Goal: Task Accomplishment & Management: Manage account settings

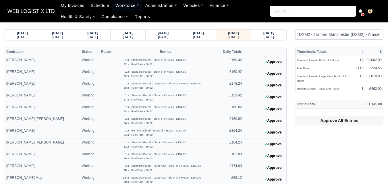
select select "1"
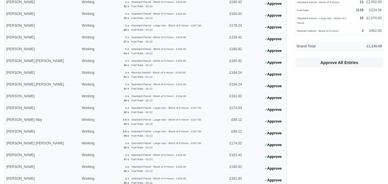
scroll to position [61, 0]
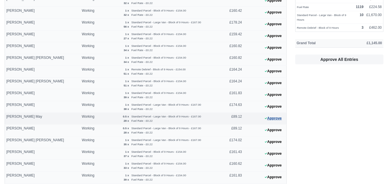
click at [280, 119] on button "Approve" at bounding box center [273, 118] width 23 height 8
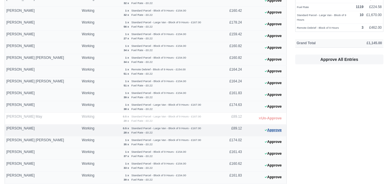
click at [275, 130] on button "Approve" at bounding box center [273, 130] width 23 height 8
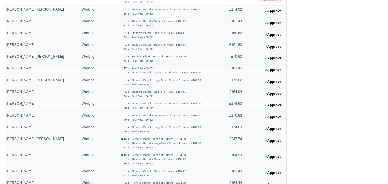
scroll to position [205, 0]
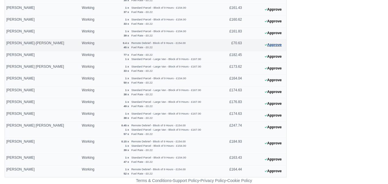
click at [265, 45] on icon at bounding box center [266, 44] width 2 height 3
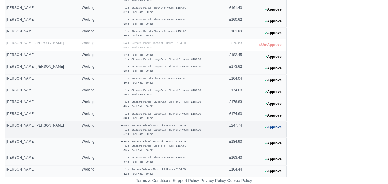
click at [272, 126] on button "Approve" at bounding box center [273, 127] width 23 height 8
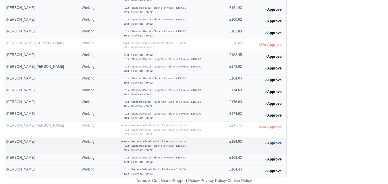
click at [276, 142] on button "Approve" at bounding box center [273, 143] width 23 height 8
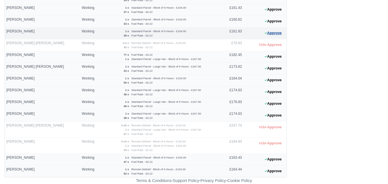
click at [270, 34] on button "Approve" at bounding box center [273, 33] width 23 height 8
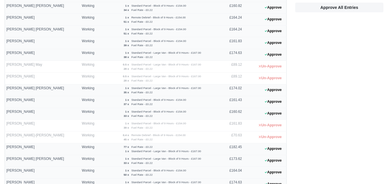
scroll to position [104, 0]
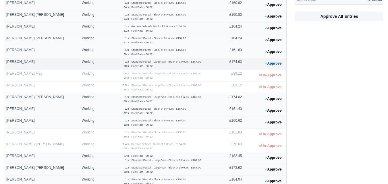
click at [279, 64] on button "Approve" at bounding box center [273, 63] width 23 height 8
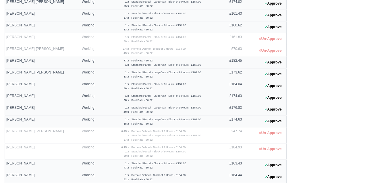
scroll to position [205, 0]
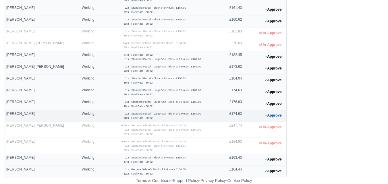
click at [275, 119] on button "Approve" at bounding box center [273, 115] width 23 height 8
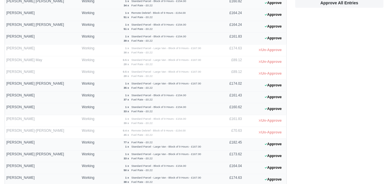
scroll to position [144, 0]
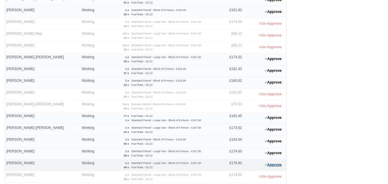
click at [284, 165] on button "Approve" at bounding box center [273, 165] width 23 height 8
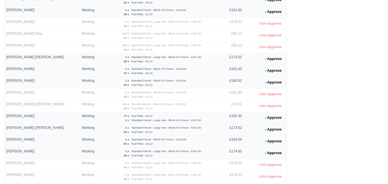
scroll to position [0, 0]
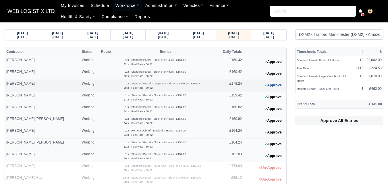
click at [269, 86] on button "Approve" at bounding box center [273, 85] width 23 height 8
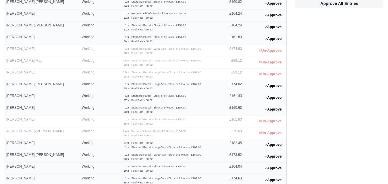
scroll to position [118, 0]
click at [279, 157] on button "Approve" at bounding box center [273, 156] width 23 height 8
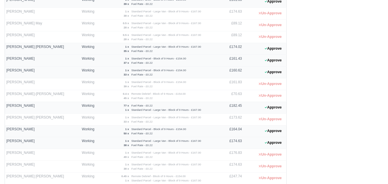
scroll to position [163, 0]
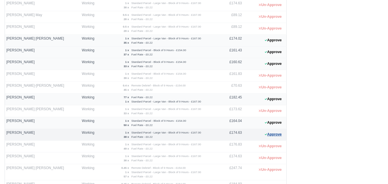
click at [277, 137] on button "Approve" at bounding box center [273, 134] width 23 height 8
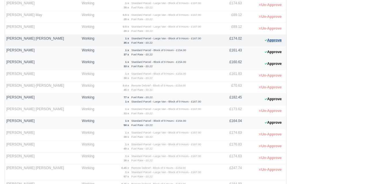
click at [270, 42] on button "Approve" at bounding box center [273, 40] width 23 height 8
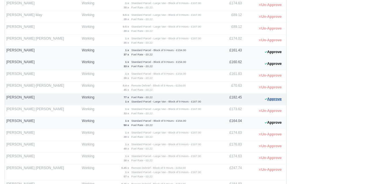
click at [272, 98] on button "Approve" at bounding box center [273, 99] width 23 height 8
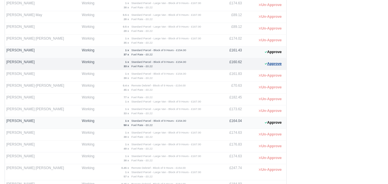
click at [270, 65] on button "Approve" at bounding box center [273, 64] width 23 height 8
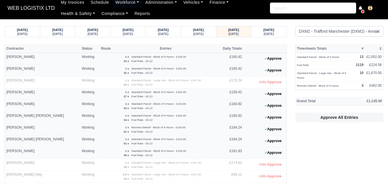
scroll to position [0, 0]
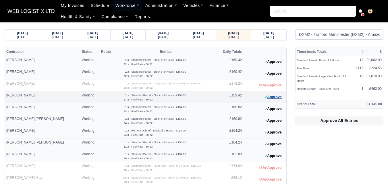
click at [267, 97] on button "Approve" at bounding box center [273, 97] width 23 height 8
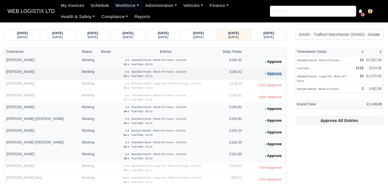
click at [268, 74] on button "Approve" at bounding box center [273, 73] width 23 height 8
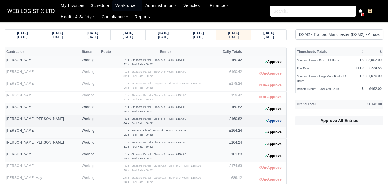
click at [272, 123] on button "Approve" at bounding box center [273, 121] width 23 height 8
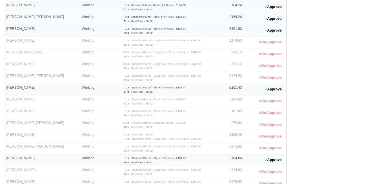
scroll to position [135, 0]
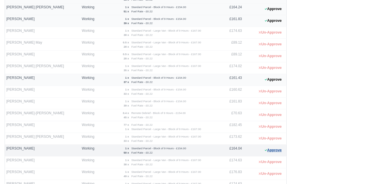
click at [271, 150] on button "Approve" at bounding box center [273, 150] width 23 height 8
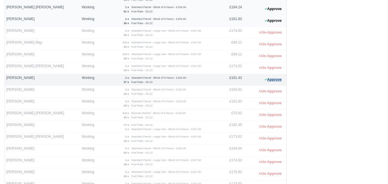
click at [272, 79] on button "Approve" at bounding box center [273, 80] width 23 height 8
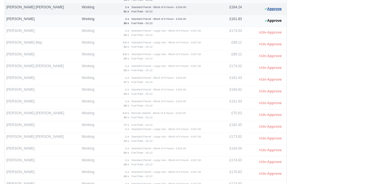
click at [267, 9] on button "Approve" at bounding box center [273, 9] width 23 height 8
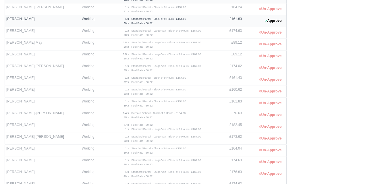
scroll to position [205, 0]
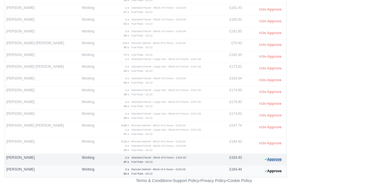
click at [269, 163] on button "Approve" at bounding box center [273, 159] width 23 height 8
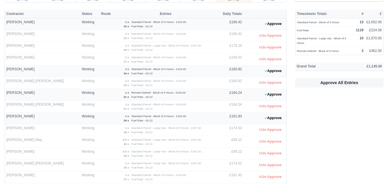
scroll to position [0, 0]
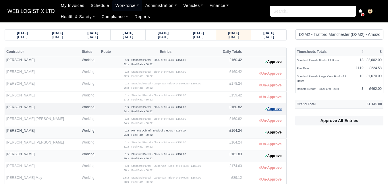
click at [275, 111] on button "Approve" at bounding box center [273, 109] width 23 height 8
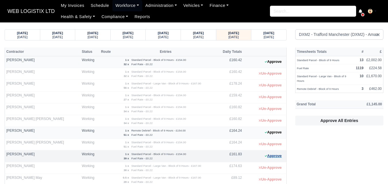
click at [274, 159] on button "Approve" at bounding box center [273, 156] width 23 height 8
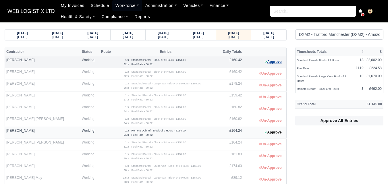
click at [269, 62] on button "Approve" at bounding box center [273, 62] width 23 height 8
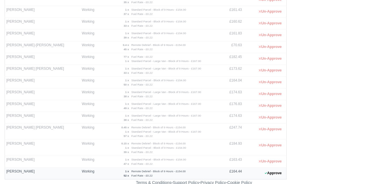
scroll to position [205, 0]
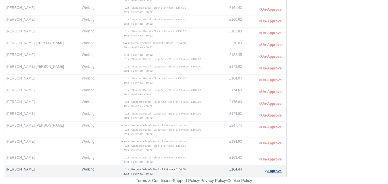
click at [270, 171] on button "Approve" at bounding box center [273, 171] width 23 height 8
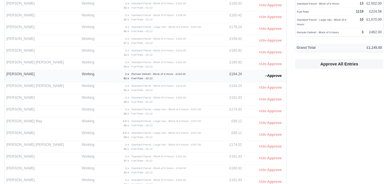
scroll to position [55, 0]
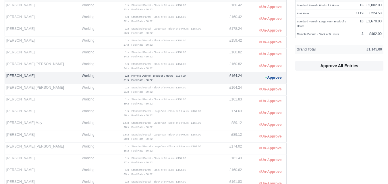
drag, startPoint x: 272, startPoint y: 78, endPoint x: 268, endPoint y: 76, distance: 4.4
click at [272, 78] on button "Approve" at bounding box center [273, 78] width 23 height 8
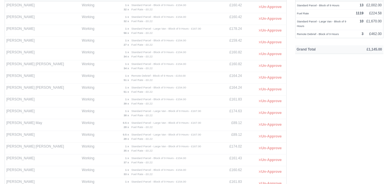
scroll to position [0, 0]
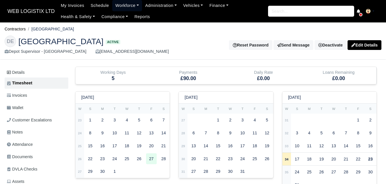
click at [119, 7] on link "Workforce" at bounding box center [127, 5] width 30 height 11
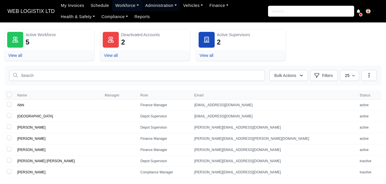
click at [116, 5] on link "Workforce" at bounding box center [127, 5] width 30 height 11
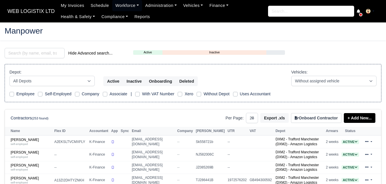
select select "25"
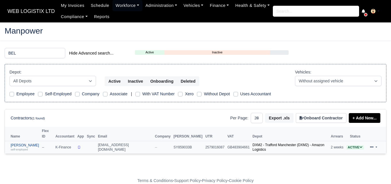
type input "BEL"
click at [23, 143] on link "Belyan Belchev self-employed" at bounding box center [25, 147] width 28 height 8
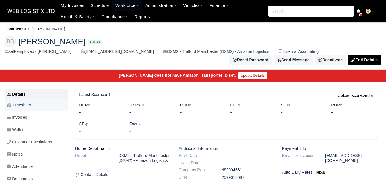
click at [36, 107] on link "Timesheet" at bounding box center [37, 104] width 64 height 11
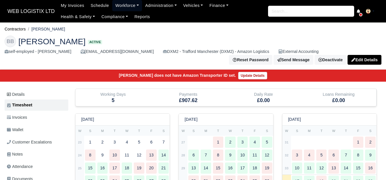
click at [113, 3] on link "Workforce" at bounding box center [127, 5] width 30 height 11
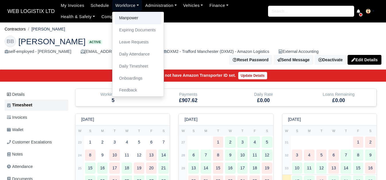
click at [124, 20] on link "Manpower" at bounding box center [138, 18] width 47 height 12
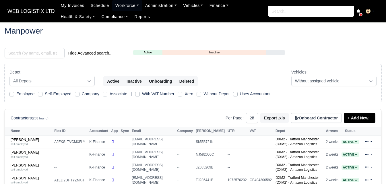
select select "25"
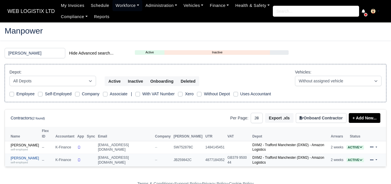
type input "JASON"
click at [25, 156] on link "Jason Rushton-Carroll self-employed" at bounding box center [25, 160] width 28 height 8
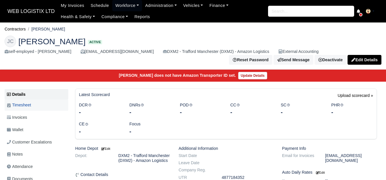
click at [24, 108] on span "Timesheet" at bounding box center [19, 105] width 24 height 7
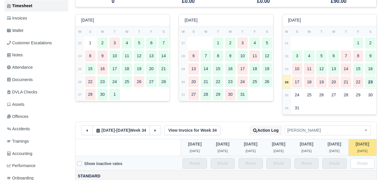
scroll to position [82, 0]
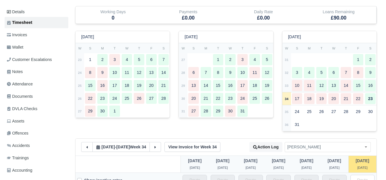
click at [287, 87] on strong "33" at bounding box center [287, 85] width 4 height 3
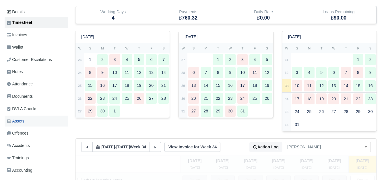
type input "34"
type input "29"
type input "34"
type input "32"
type input "1"
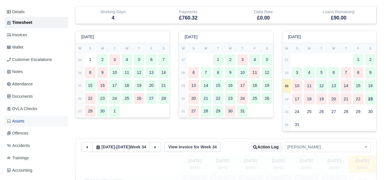
type input "1"
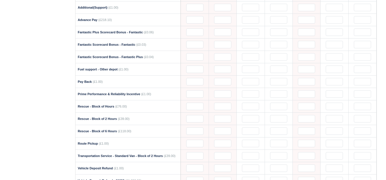
scroll to position [694, 0]
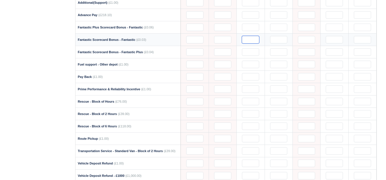
click at [254, 38] on input "text" at bounding box center [250, 39] width 17 height 7
paste input "701"
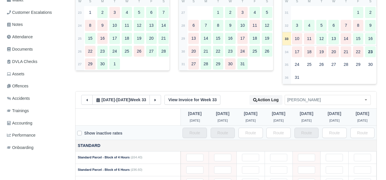
scroll to position [126, 0]
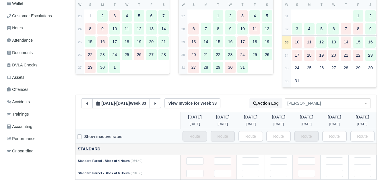
click at [191, 111] on div "10 Aug - 16 Aug Week 33 View Invoice for Week 33 Action Log Switch driver Abdul…" at bounding box center [226, 103] width 301 height 17
click at [192, 106] on link "View Invoice for Week 33" at bounding box center [193, 103] width 56 height 10
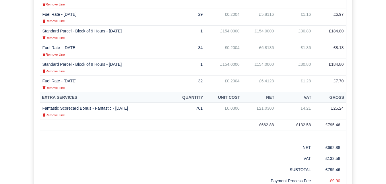
scroll to position [285, 0]
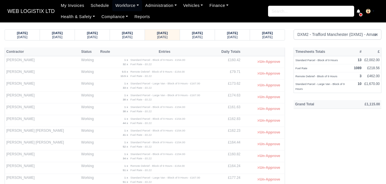
select select "1"
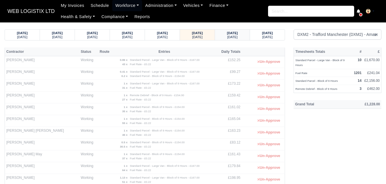
click at [221, 36] on div "Friday" at bounding box center [233, 37] width 24 height 4
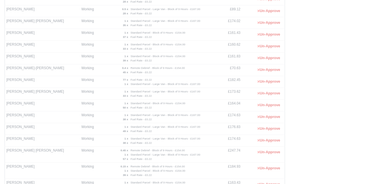
scroll to position [205, 0]
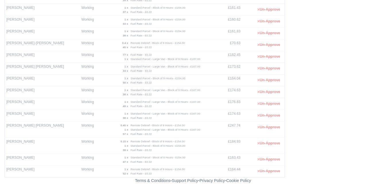
drag, startPoint x: 7, startPoint y: 79, endPoint x: 32, endPoint y: 80, distance: 25.3
click at [32, 80] on td "Luke Harrington" at bounding box center [42, 81] width 75 height 12
copy td "Luke Harrington"
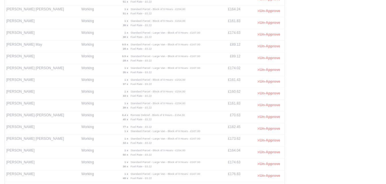
scroll to position [130, 0]
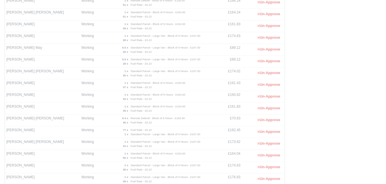
drag, startPoint x: 6, startPoint y: 24, endPoint x: 29, endPoint y: 26, distance: 23.4
click at [29, 26] on td "Galin Georgiev" at bounding box center [42, 26] width 75 height 12
copy td "Galin Georgiev"
drag, startPoint x: 7, startPoint y: 118, endPoint x: 39, endPoint y: 119, distance: 32.2
click at [39, 119] on td "Leon Depasois-Mike" at bounding box center [42, 121] width 75 height 12
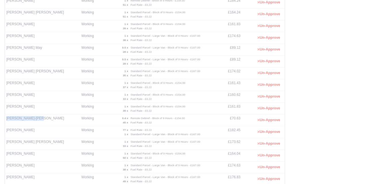
copy td "Leon Depasois-Mike"
drag, startPoint x: 6, startPoint y: 130, endPoint x: 32, endPoint y: 132, distance: 26.2
click at [32, 132] on td "Lewis Harrison" at bounding box center [42, 132] width 75 height 12
copy td "Lewis Harrison"
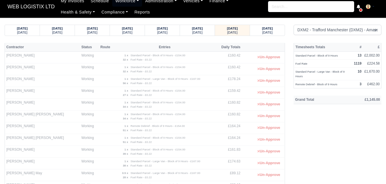
scroll to position [0, 0]
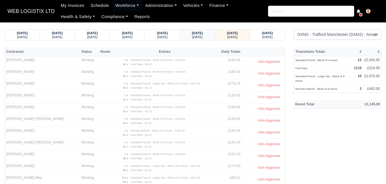
click at [192, 37] on small "Thursday" at bounding box center [197, 36] width 10 height 3
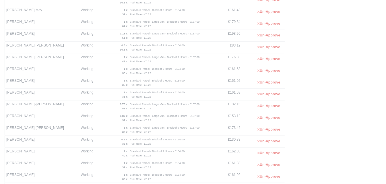
scroll to position [143, 0]
drag, startPoint x: 6, startPoint y: 34, endPoint x: 35, endPoint y: 36, distance: 29.4
click at [35, 36] on td "Iason Charmpas" at bounding box center [42, 37] width 75 height 12
copy td "Iason Charmpas"
drag, startPoint x: 6, startPoint y: 22, endPoint x: 31, endPoint y: 24, distance: 24.5
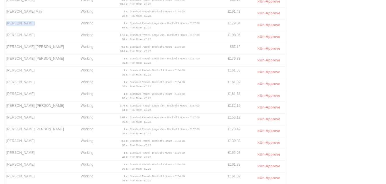
click at [31, 24] on td "Hammid Farooq" at bounding box center [42, 26] width 75 height 12
copy td "Hammid Farooq"
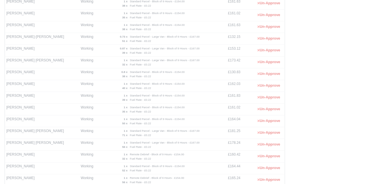
scroll to position [220, 0]
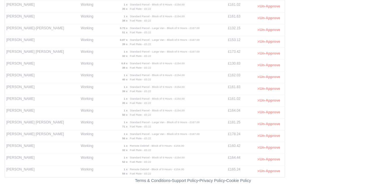
drag, startPoint x: 5, startPoint y: 144, endPoint x: 30, endPoint y: 148, distance: 25.2
click at [30, 148] on td "Tafadzwa Jakosi" at bounding box center [42, 148] width 75 height 12
copy td "Tafadzwa Jakosi"
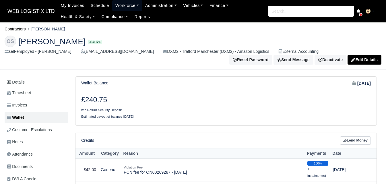
click at [119, 6] on link "Workforce" at bounding box center [127, 5] width 30 height 11
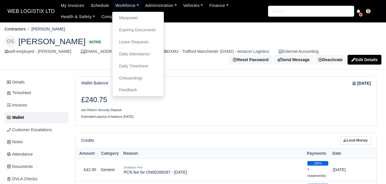
click at [177, 100] on h3 "£240.75" at bounding box center [151, 100] width 141 height 9
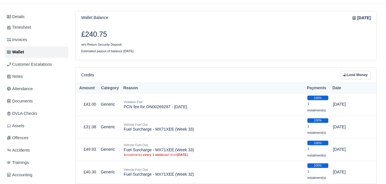
scroll to position [108, 0]
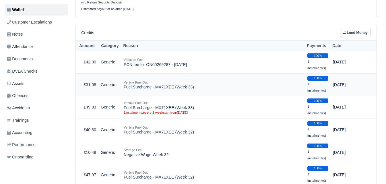
drag, startPoint x: 123, startPoint y: 87, endPoint x: 197, endPoint y: 89, distance: 73.5
click at [197, 89] on td "Vehicle Fuel Out Fuel Surcharge - MX71XEE (Week 33)" at bounding box center [213, 85] width 184 height 23
copy td "Fuel Surcharge - MX71XEE (Week 33)"
click at [342, 37] on link "Lend Money" at bounding box center [355, 33] width 31 height 8
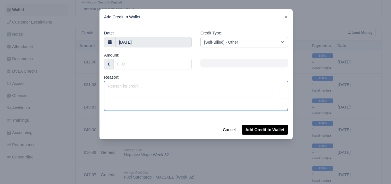
click at [138, 98] on textarea "Reason:" at bounding box center [196, 96] width 184 height 30
paste textarea "Fuel Surcharge - MX71XEE (Week 33)"
type textarea "Fuel Surcharge - MX71XEE (Week 33)"
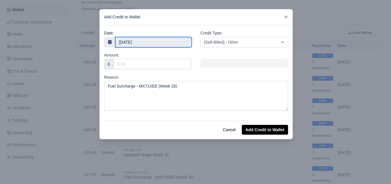
click at [159, 40] on input "[DATE]" at bounding box center [153, 42] width 76 height 10
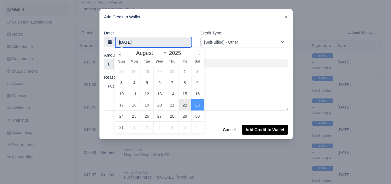
type input "[DATE]"
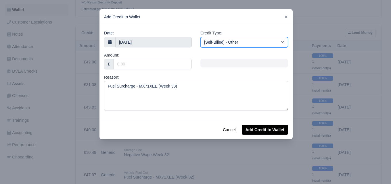
drag, startPoint x: 226, startPoint y: 43, endPoint x: 238, endPoint y: 47, distance: 12.6
click at [226, 43] on select "[Self-Billed] - Other [Self-Billed] - Negative Invoice [Self-Billed] - Keychain…" at bounding box center [244, 42] width 88 height 10
select select "van_fuel_out"
click at [200, 37] on select "[Self-Billed] - Other [Self-Billed] - Negative Invoice [Self-Billed] - Keychain…" at bounding box center [244, 42] width 88 height 10
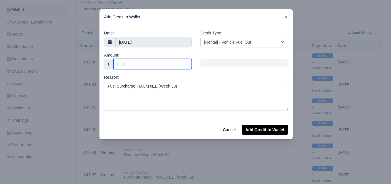
click at [125, 66] on input "Amount:" at bounding box center [152, 64] width 78 height 10
type input "10"
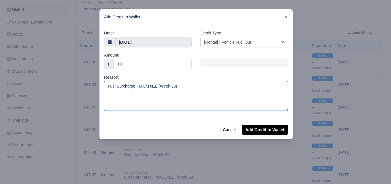
drag, startPoint x: 157, startPoint y: 86, endPoint x: 171, endPoint y: 90, distance: 14.8
click at [171, 90] on textarea "Fuel Surcharge - MX71XEE (Week 33)" at bounding box center [196, 96] width 184 height 30
click at [168, 88] on textarea "Fuel Surcharge - MX71XEE (Week 33)" at bounding box center [196, 96] width 184 height 30
drag, startPoint x: 157, startPoint y: 86, endPoint x: 171, endPoint y: 87, distance: 14.2
click at [171, 87] on textarea "Fuel Surcharge - MX71XEE (Week 33)" at bounding box center [196, 96] width 184 height 30
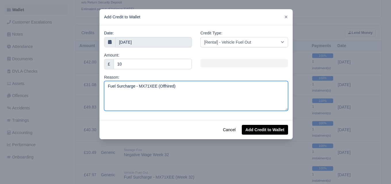
type textarea "Fuel Surcharge - MX71XEE (Offhired)"
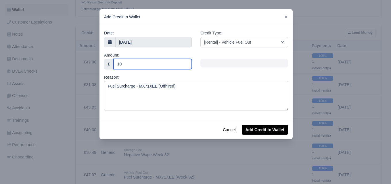
click at [143, 64] on input "10" at bounding box center [152, 64] width 78 height 10
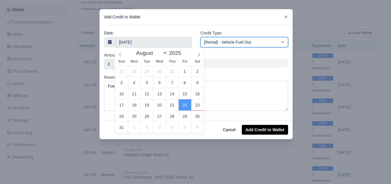
click at [250, 45] on select "[Self-Billed] - Other [Self-Billed] - Negative Invoice [Self-Billed] - Keychain…" at bounding box center [244, 42] width 88 height 10
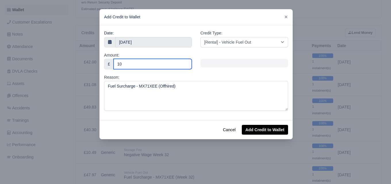
click at [153, 68] on input "10" at bounding box center [152, 64] width 78 height 10
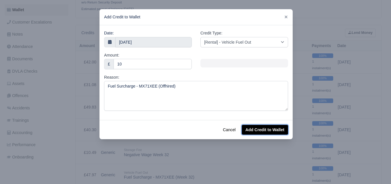
click at [266, 130] on button "Add Credit to Wallet" at bounding box center [264, 130] width 46 height 10
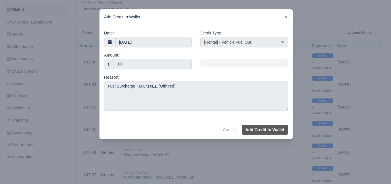
select select "other"
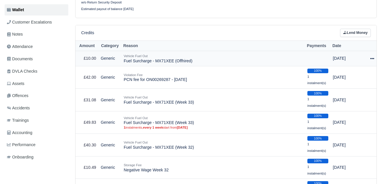
click at [190, 62] on td "Vehicle Fuel Out Fuel Surcharge - MX71XEE (Offhired)" at bounding box center [213, 58] width 184 height 15
click at [357, 35] on link "Lend Money" at bounding box center [355, 33] width 31 height 8
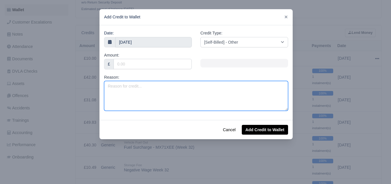
click at [148, 99] on textarea "Reason:" at bounding box center [196, 96] width 184 height 30
paste textarea "Fuel Surcharge - MX71XEE (Offhired)"
drag, startPoint x: 108, startPoint y: 85, endPoint x: 115, endPoint y: 88, distance: 7.9
click at [115, 88] on textarea "Fuel Surcharge - MX71XEE (Offhired)" at bounding box center [196, 96] width 184 height 30
type textarea "Adblue Surcharge - MX71XEE (Offhired)"
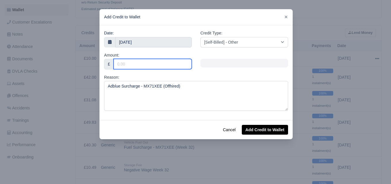
click at [127, 64] on input "Amount:" at bounding box center [152, 64] width 78 height 10
type input "10"
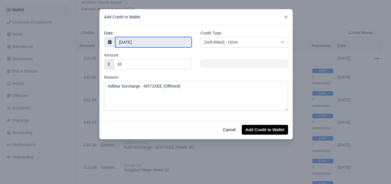
click at [137, 43] on input "[DATE]" at bounding box center [153, 42] width 76 height 10
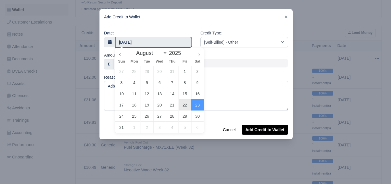
type input "[DATE]"
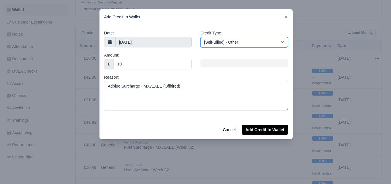
click at [240, 41] on select "[Self-Billed] - Other [Self-Billed] - Negative Invoice [Self-Billed] - Keychain…" at bounding box center [244, 42] width 88 height 10
click at [200, 37] on select "[Self-Billed] - Other [Self-Billed] - Negative Invoice [Self-Billed] - Keychain…" at bounding box center [244, 42] width 88 height 10
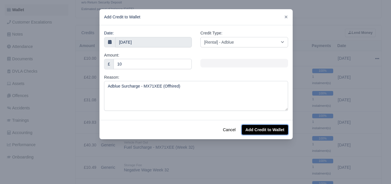
click at [255, 127] on button "Add Credit to Wallet" at bounding box center [264, 130] width 46 height 10
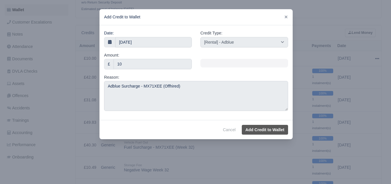
select select "other"
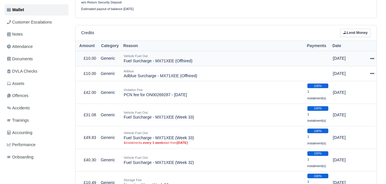
drag, startPoint x: 0, startPoint y: 0, endPoint x: 197, endPoint y: 64, distance: 207.4
click at [197, 64] on td "Vehicle Fuel Out Fuel Surcharge - MX71XEE (Offhired)" at bounding box center [213, 58] width 184 height 15
click at [350, 37] on link "Lend Money" at bounding box center [355, 33] width 31 height 8
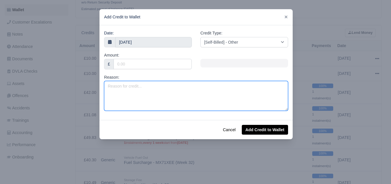
click at [160, 110] on textarea "Reason:" at bounding box center [196, 96] width 184 height 30
paste textarea "Fuel Surcharge - MX71XEE (Offhired)"
drag, startPoint x: 107, startPoint y: 85, endPoint x: 120, endPoint y: 87, distance: 12.8
click at [120, 87] on textarea "Fuel Surcharge - MX71XEE (Offhired)" at bounding box center [196, 96] width 184 height 30
drag, startPoint x: 117, startPoint y: 86, endPoint x: 120, endPoint y: 86, distance: 3.2
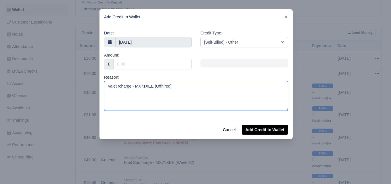
click at [120, 86] on textarea "Valet rcharge - MX71XEE (Offhired)" at bounding box center [196, 96] width 184 height 30
type textarea "Valet Charge - MX71XEE (Offhired)"
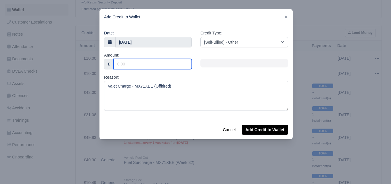
click at [165, 65] on input "Amount:" at bounding box center [152, 64] width 78 height 10
type input "72"
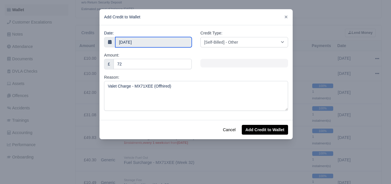
click at [159, 41] on input "23 August 2025" at bounding box center [153, 42] width 76 height 10
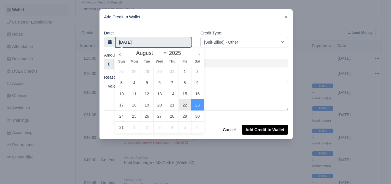
type input "22 August 2025"
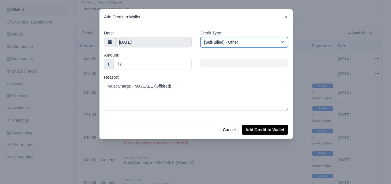
click at [250, 43] on select "[Self-Billed] - Other [Self-Billed] - Negative Invoice [Self-Billed] - Keychain…" at bounding box center [244, 42] width 88 height 10
click at [200, 37] on select "[Self-Billed] - Other [Self-Billed] - Negative Invoice [Self-Billed] - Keychain…" at bounding box center [244, 42] width 88 height 10
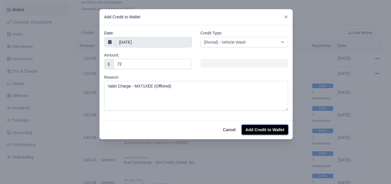
click at [269, 130] on button "Add Credit to Wallet" at bounding box center [264, 130] width 46 height 10
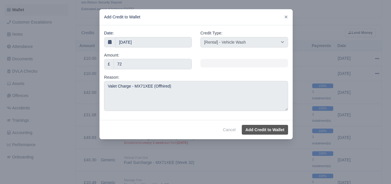
select select "other"
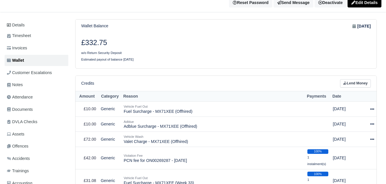
scroll to position [81, 0]
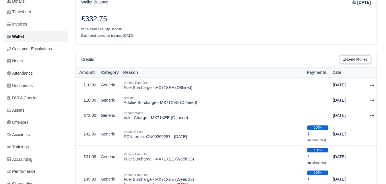
click at [353, 59] on link "Lend Money" at bounding box center [355, 59] width 31 height 8
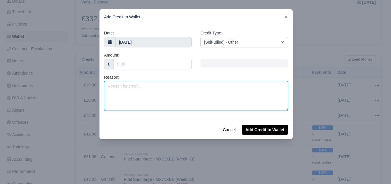
click at [152, 94] on textarea "Reason:" at bounding box center [196, 96] width 184 height 30
type textarea "No Notice Charge (2 Days)"
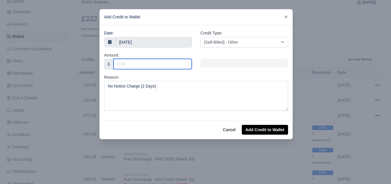
click at [147, 66] on input "Amount:" at bounding box center [152, 64] width 78 height 10
click at [146, 66] on input "Amount:" at bounding box center [152, 64] width 78 height 10
type input "71.43"
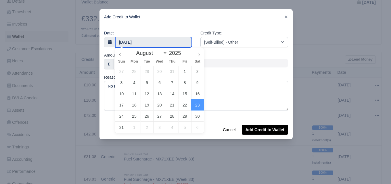
click at [164, 43] on input "23 August 2025" at bounding box center [153, 42] width 76 height 10
type input "22 August 2025"
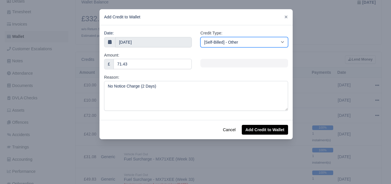
drag, startPoint x: 248, startPoint y: 46, endPoint x: 243, endPoint y: 43, distance: 6.0
click at [248, 46] on select "[Self-Billed] - Other [Self-Billed] - Negative Invoice [Self-Billed] - Keychain…" at bounding box center [244, 42] width 88 height 10
click at [200, 37] on select "[Self-Billed] - Other [Self-Billed] - Negative Invoice [Self-Billed] - Keychain…" at bounding box center [244, 42] width 88 height 10
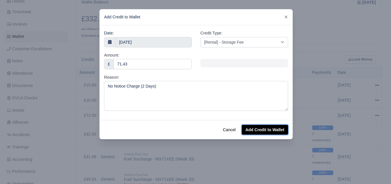
click at [272, 132] on button "Add Credit to Wallet" at bounding box center [264, 130] width 46 height 10
select select "other"
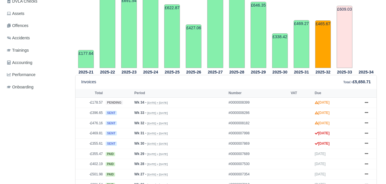
scroll to position [188, 0]
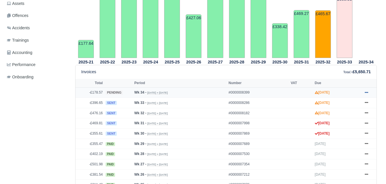
click at [368, 92] on link at bounding box center [366, 92] width 9 height 7
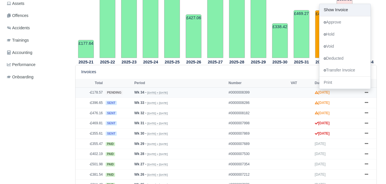
click at [345, 13] on link "Show Invoice" at bounding box center [345, 10] width 51 height 12
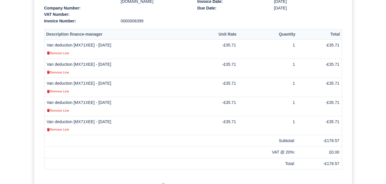
scroll to position [179, 0]
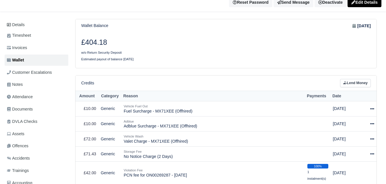
scroll to position [96, 0]
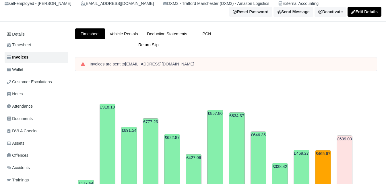
scroll to position [39, 0]
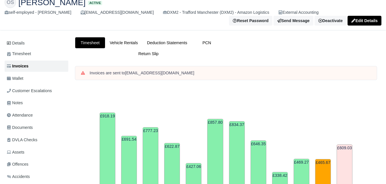
click at [81, 42] on link "Timesheet" at bounding box center [90, 42] width 30 height 11
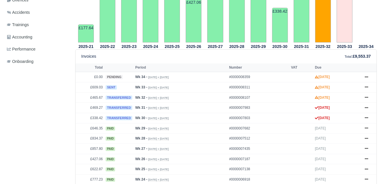
click at [366, 87] on icon at bounding box center [366, 86] width 3 height 3
click at [368, 77] on icon at bounding box center [366, 76] width 3 height 3
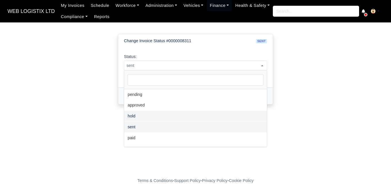
select select "hold"
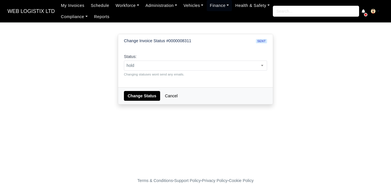
click at [141, 85] on div "Status: pending approved hold sent paid voided deducted disputed transferred ho…" at bounding box center [195, 68] width 154 height 40
click at [141, 96] on button "Change Status" at bounding box center [142, 96] width 36 height 10
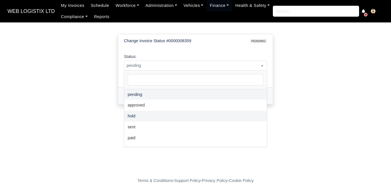
select select "hold"
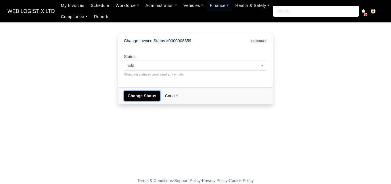
click at [136, 94] on button "Change Status" at bounding box center [142, 96] width 36 height 10
